Goal: Task Accomplishment & Management: Complete application form

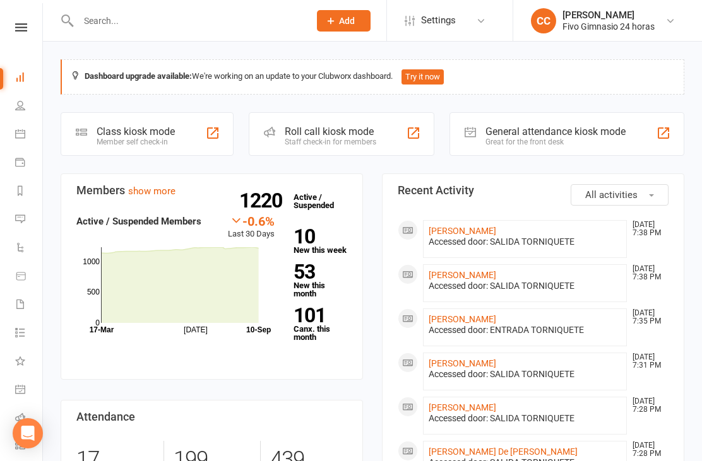
click at [216, 20] on input "text" at bounding box center [187, 21] width 226 height 18
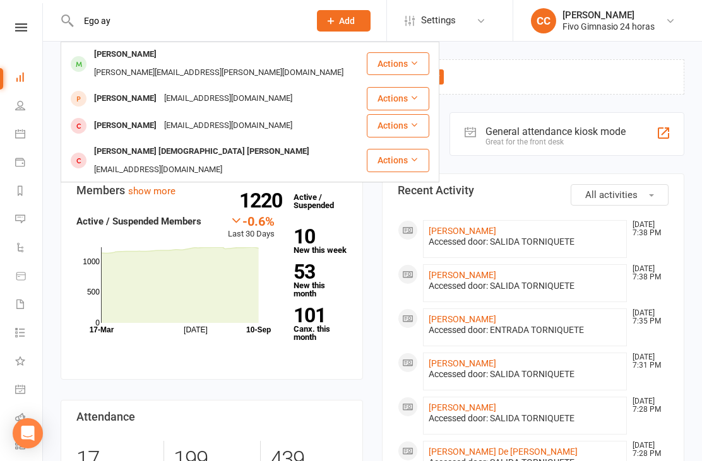
type input "Ego ay"
click at [271, 64] on div "[PERSON_NAME][EMAIL_ADDRESS][PERSON_NAME][DOMAIN_NAME]" at bounding box center [218, 73] width 257 height 18
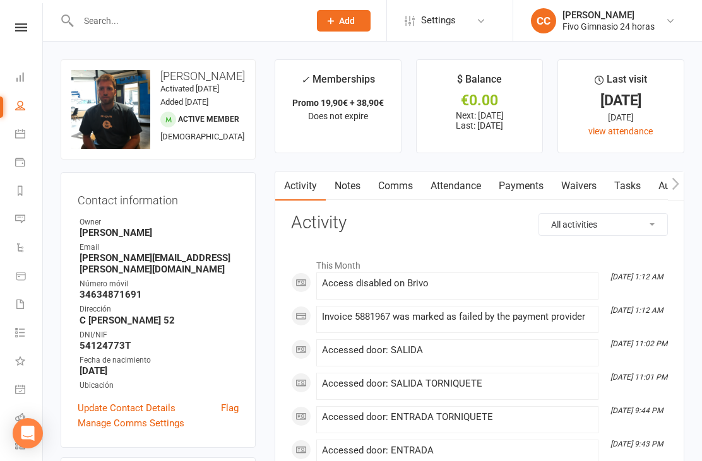
click at [579, 179] on link "Waivers" at bounding box center [578, 186] width 53 height 29
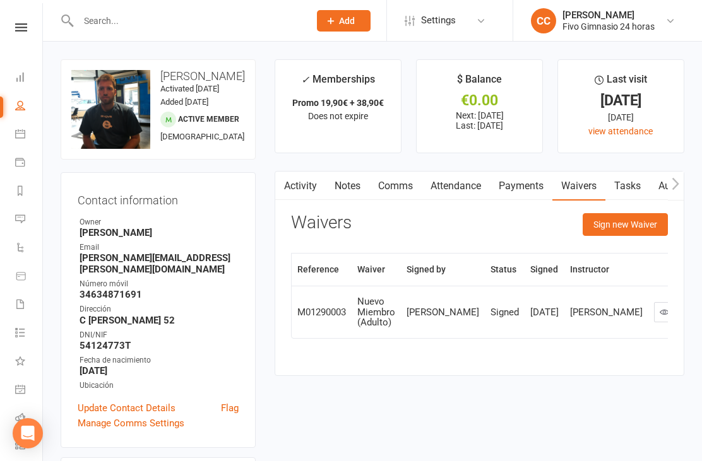
click at [632, 213] on button "Sign new Waiver" at bounding box center [624, 224] width 85 height 23
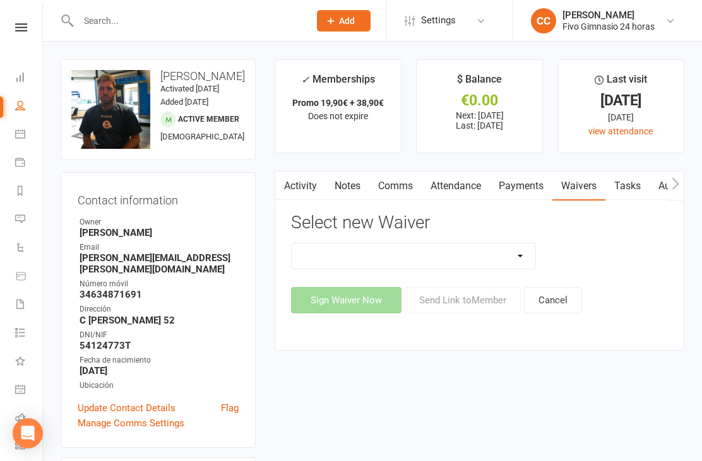
click at [480, 254] on select "Actualización De Datos De Pago Alta Online Certificación Finalización Contrato …" at bounding box center [414, 256] width 244 height 25
select select "1939"
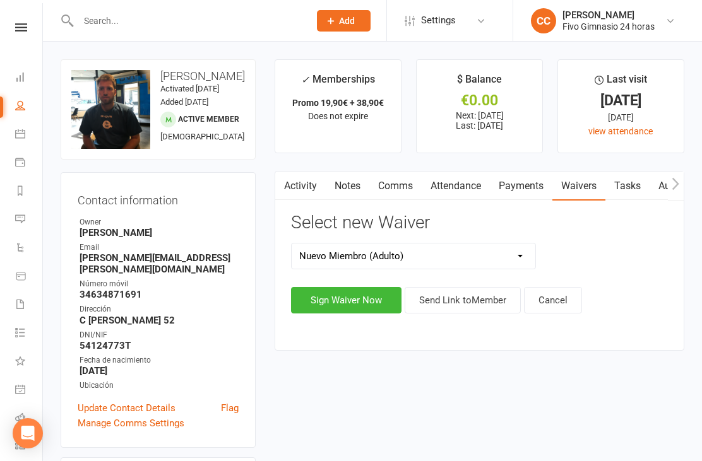
click at [462, 182] on link "Attendance" at bounding box center [456, 186] width 68 height 29
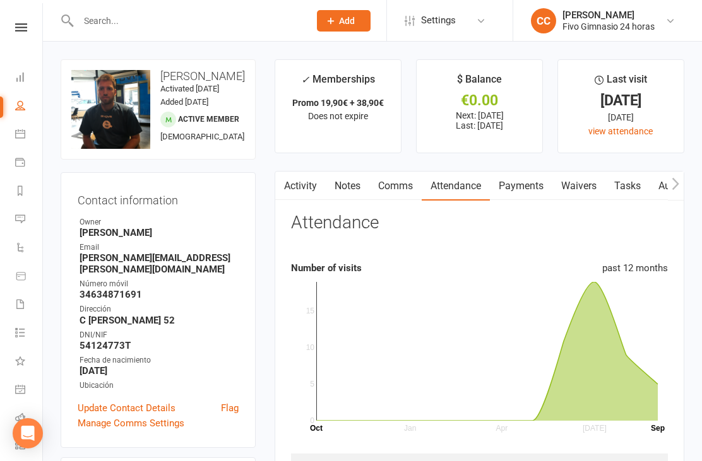
click at [581, 183] on link "Waivers" at bounding box center [578, 186] width 53 height 29
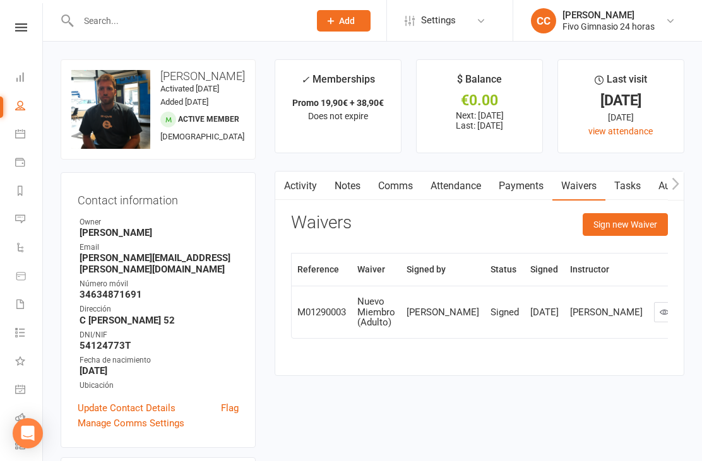
click at [614, 225] on button "Sign new Waiver" at bounding box center [624, 224] width 85 height 23
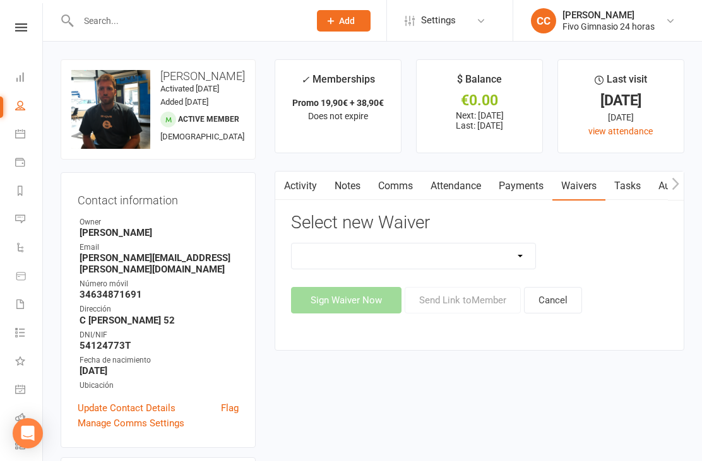
click at [420, 250] on select "Actualización De Datos De Pago Alta Online Certificación Finalización Contrato …" at bounding box center [414, 256] width 244 height 25
select select "2439"
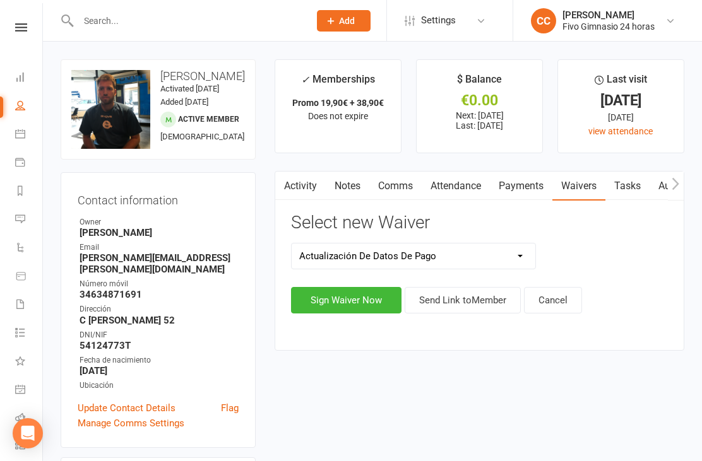
click at [337, 305] on button "Sign Waiver Now" at bounding box center [346, 300] width 110 height 27
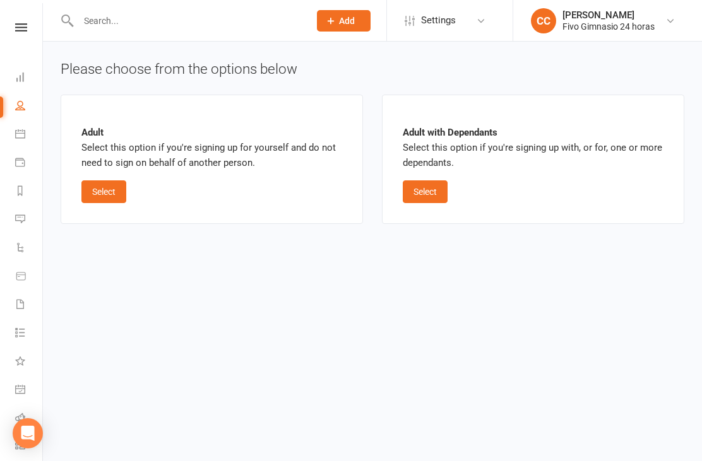
click at [100, 186] on button "Select" at bounding box center [103, 191] width 45 height 23
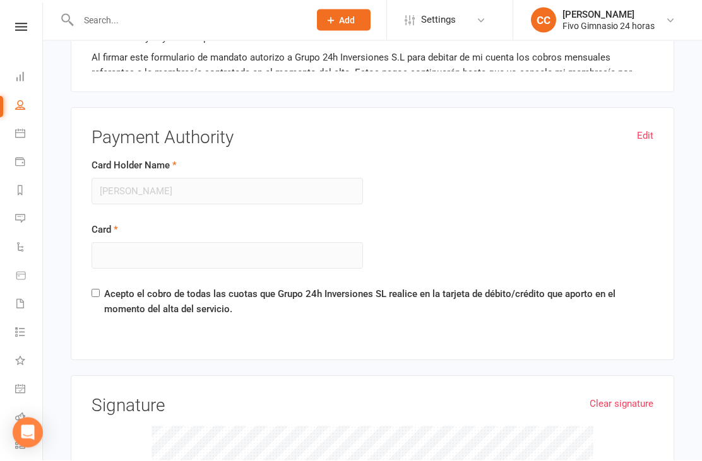
scroll to position [835, 0]
click at [637, 128] on link "Edit" at bounding box center [645, 134] width 16 height 15
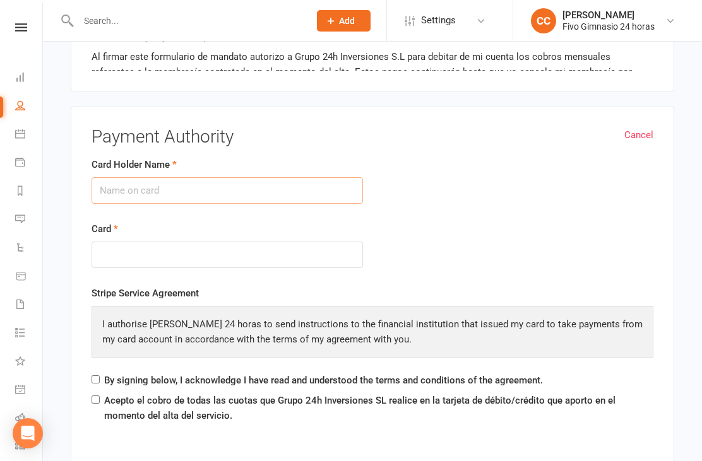
click at [226, 185] on input "Card Holder Name" at bounding box center [227, 190] width 271 height 27
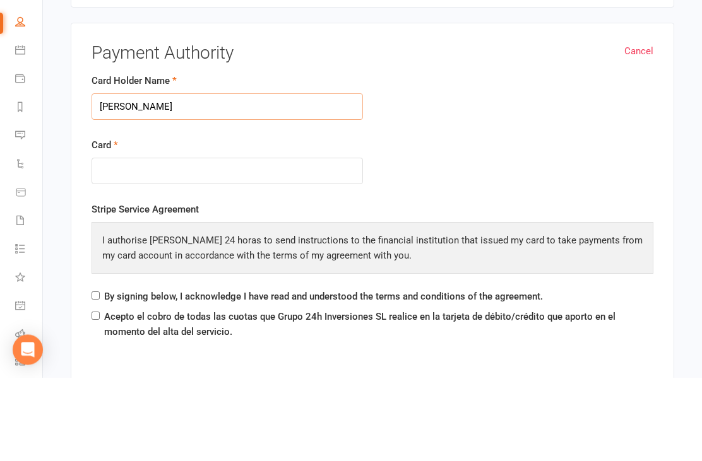
type input "[PERSON_NAME]"
click at [139, 242] on div at bounding box center [227, 255] width 271 height 27
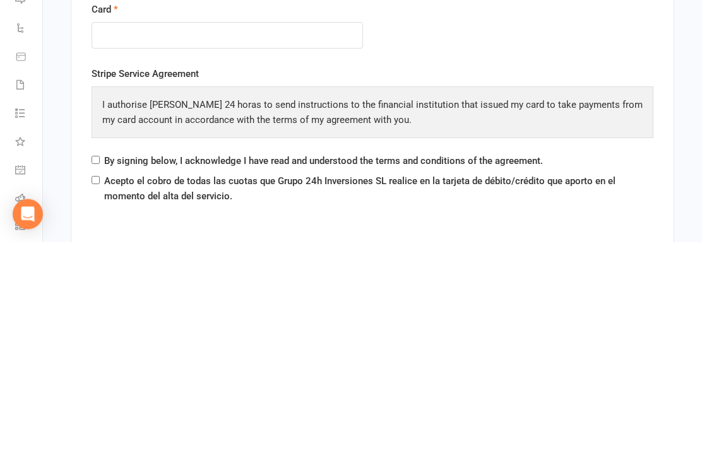
click at [96, 396] on input "Acepto el cobro de todas las cuotas que Grupo 24h Inversiones SL realice en la …" at bounding box center [96, 400] width 8 height 8
checkbox input "true"
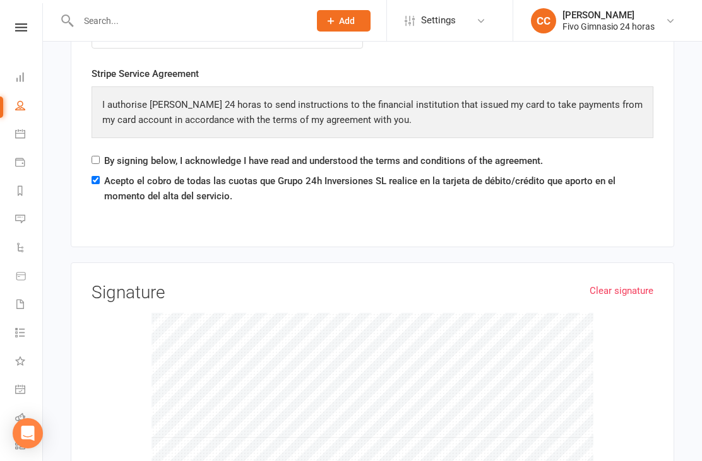
click at [93, 153] on div "By signing below, I acknowledge I have read and understood the terms and condit…" at bounding box center [317, 163] width 451 height 20
click at [97, 159] on input "By signing below, I acknowledge I have read and understood the terms and condit…" at bounding box center [96, 160] width 8 height 8
checkbox input "true"
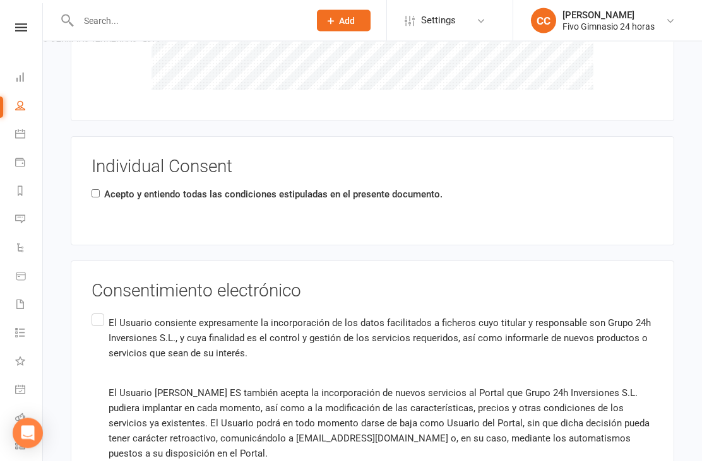
scroll to position [1467, 0]
click at [95, 189] on input "Acepto y entiendo todas las condiciones estipuladas en el presente documento." at bounding box center [96, 193] width 8 height 8
checkbox input "true"
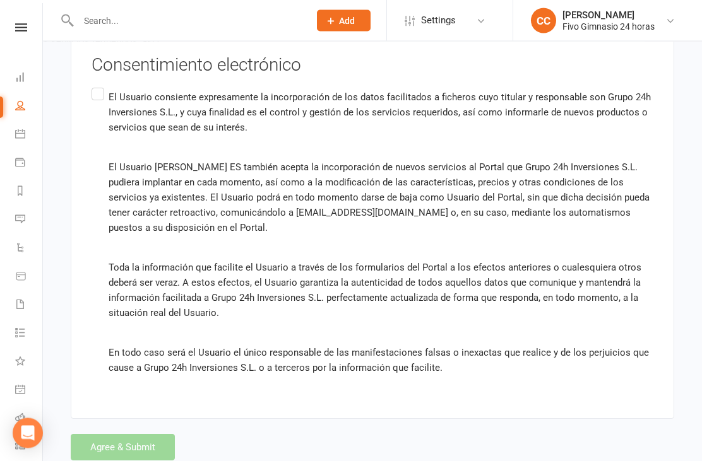
scroll to position [1694, 0]
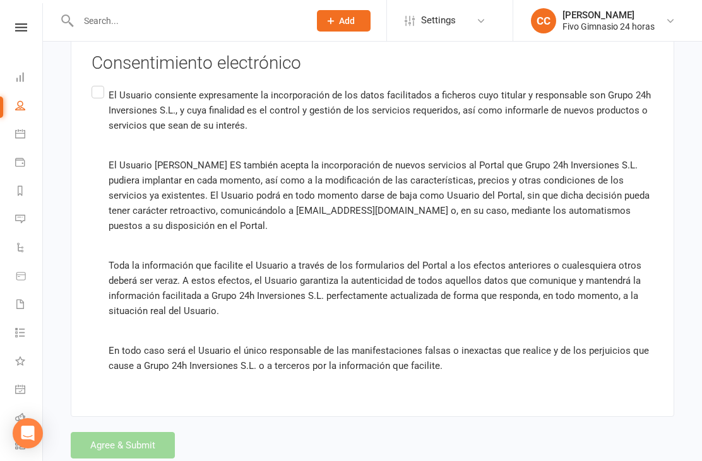
click at [98, 97] on label "El Usuario consiente expresamente la incorporación de los datos facilitados a f…" at bounding box center [373, 230] width 562 height 295
click at [98, 83] on input "El Usuario consiente expresamente la incorporación de los datos facilitados a f…" at bounding box center [96, 83] width 8 height 0
click at [111, 439] on button "Agree & Submit" at bounding box center [123, 445] width 104 height 27
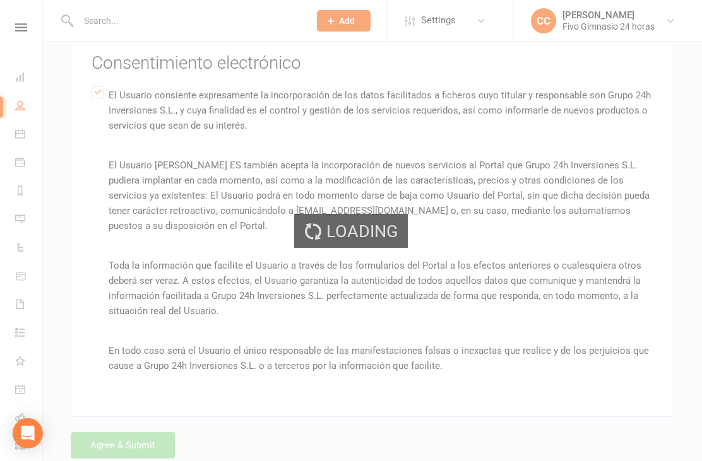
scroll to position [0, 0]
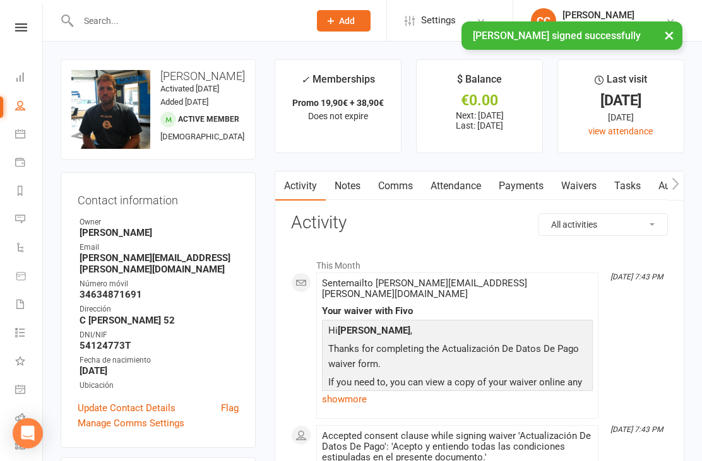
click at [526, 175] on link "Payments" at bounding box center [521, 186] width 62 height 29
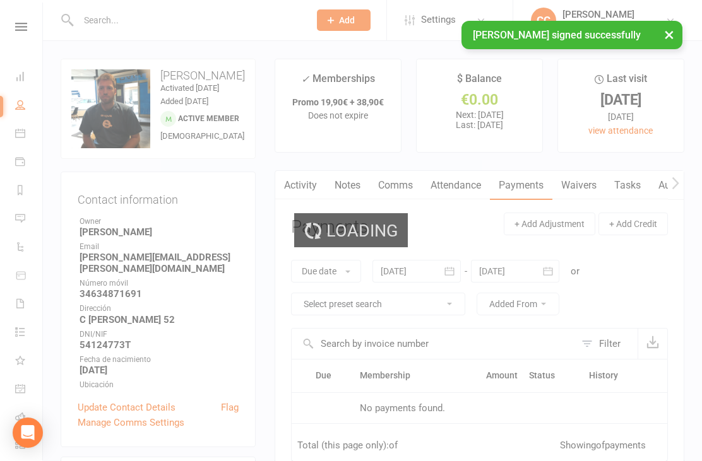
scroll to position [40, 0]
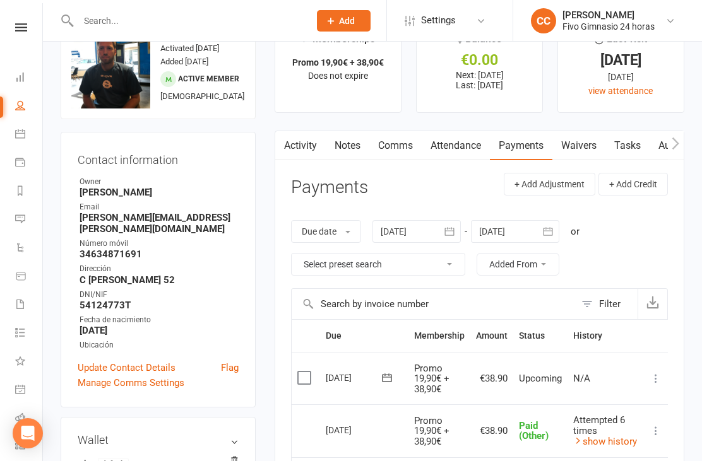
click at [461, 139] on link "Attendance" at bounding box center [456, 145] width 68 height 29
